Goal: Contribute content: Add original content to the website for others to see

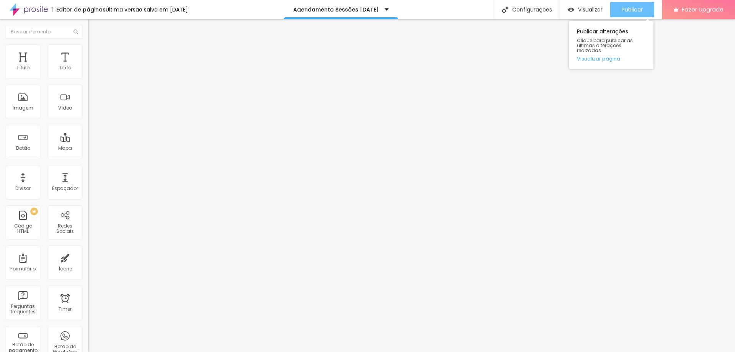
click at [635, 8] on span "Publicar" at bounding box center [632, 10] width 21 height 6
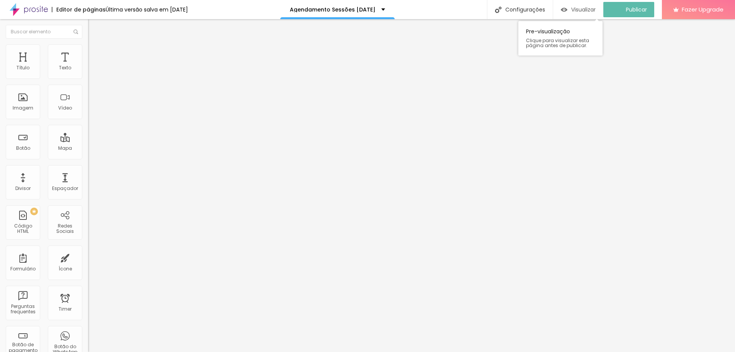
click at [583, 5] on div "Visualizar" at bounding box center [578, 9] width 35 height 15
click at [88, 77] on img at bounding box center [90, 79] width 5 height 5
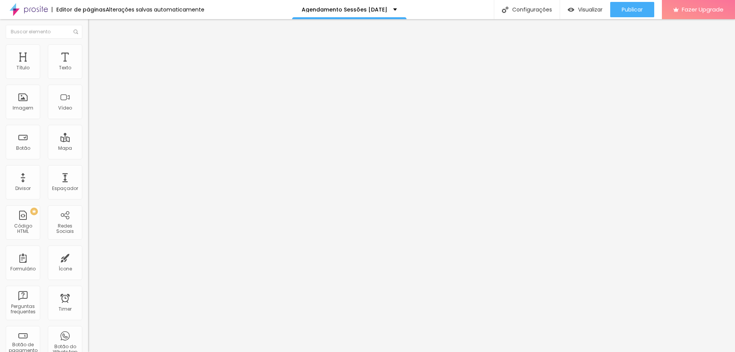
click at [88, 77] on img at bounding box center [90, 79] width 5 height 5
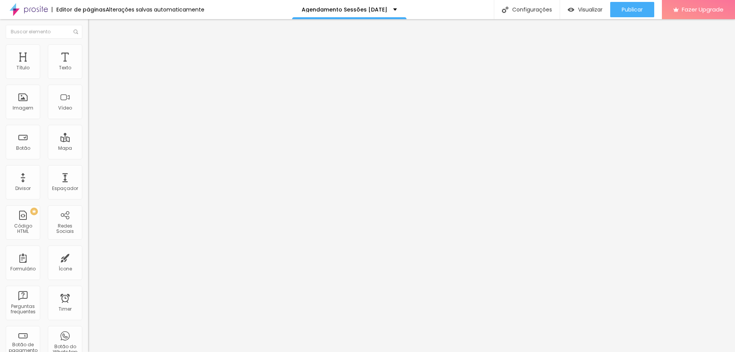
type input "11h30"
type input "12h30"
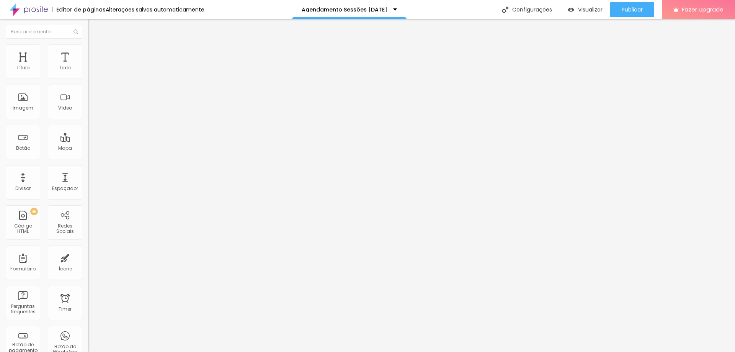
type input "12h30"
click at [88, 77] on span at bounding box center [90, 80] width 5 height 7
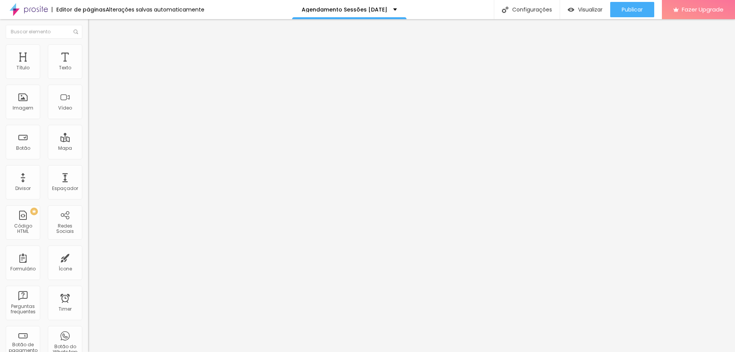
drag, startPoint x: 309, startPoint y: 247, endPoint x: 168, endPoint y: 241, distance: 141.0
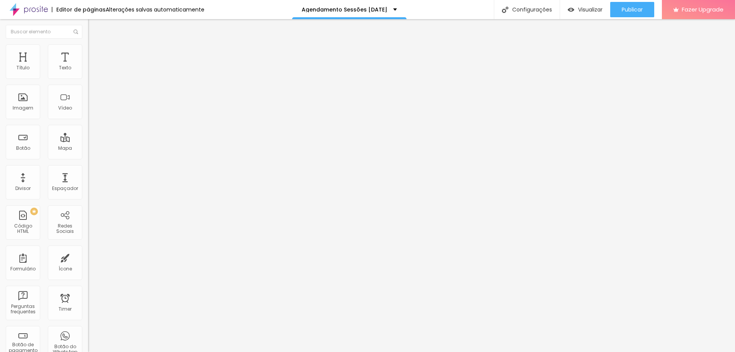
type input "11h30"
drag, startPoint x: 252, startPoint y: 246, endPoint x: 253, endPoint y: 231, distance: 15.0
type input "11h30"
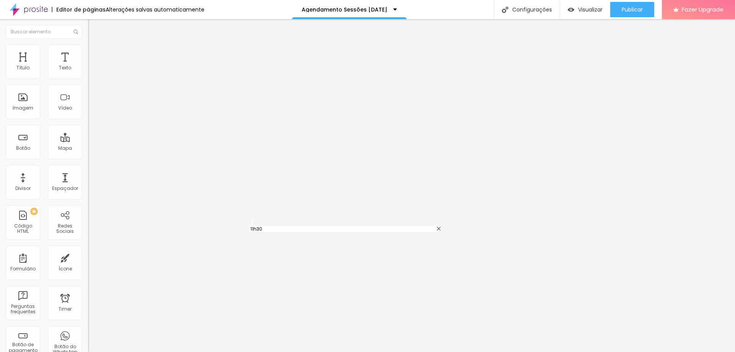
type input "12h30"
click at [642, 9] on span "Publicar" at bounding box center [632, 10] width 21 height 6
